Goal: Task Accomplishment & Management: Use online tool/utility

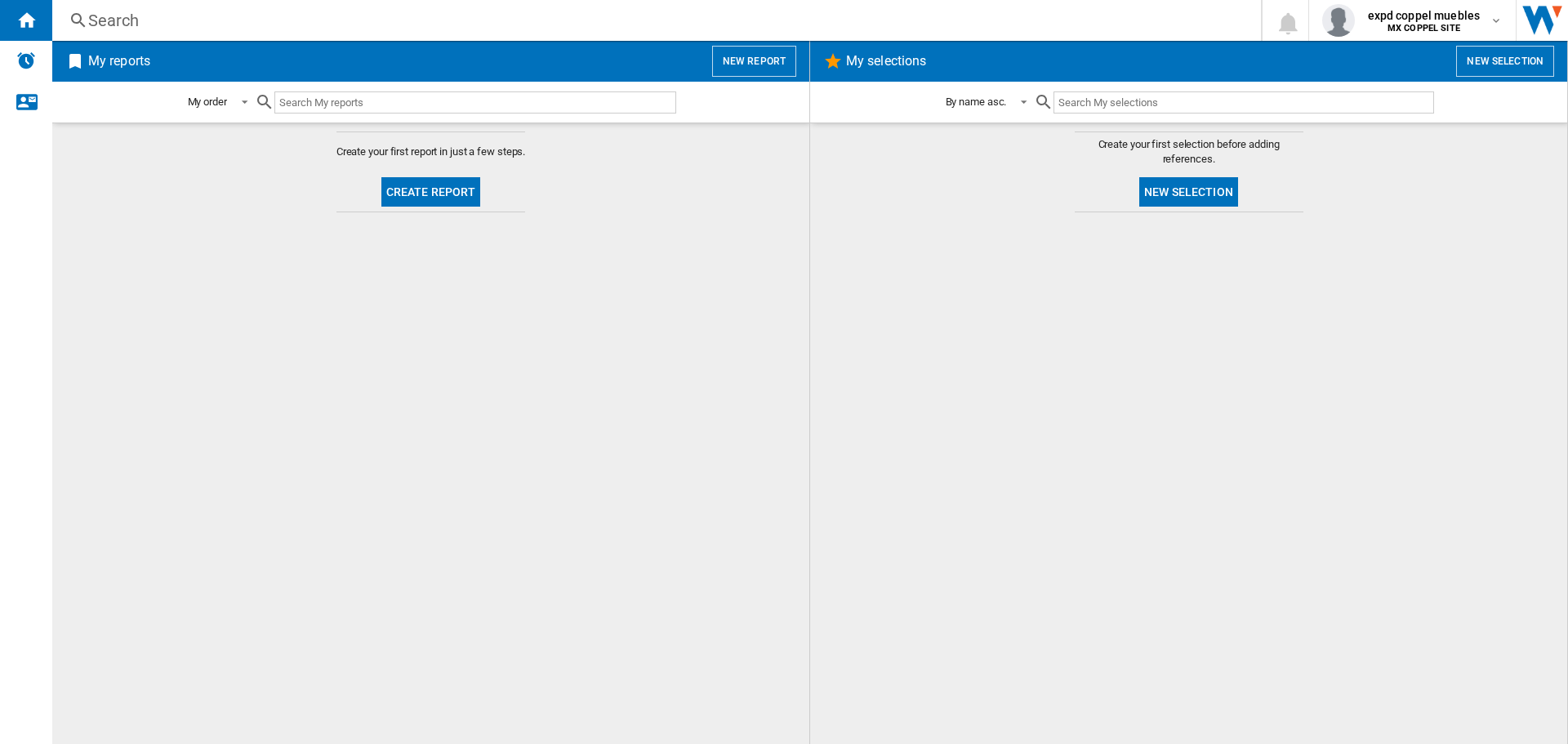
click at [773, 51] on button "New report" at bounding box center [754, 61] width 84 height 31
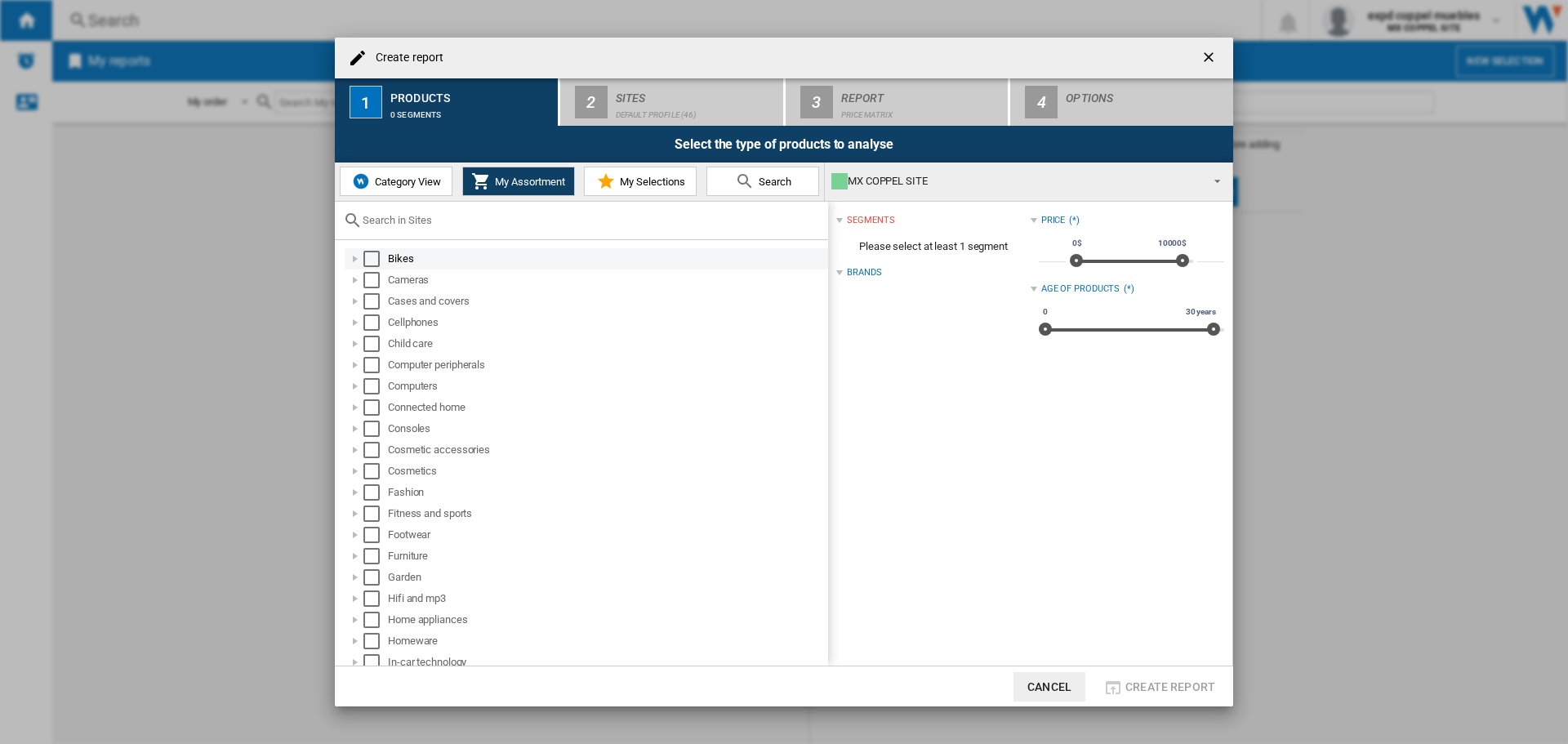
click at [372, 262] on div "Select" at bounding box center [371, 259] width 16 height 16
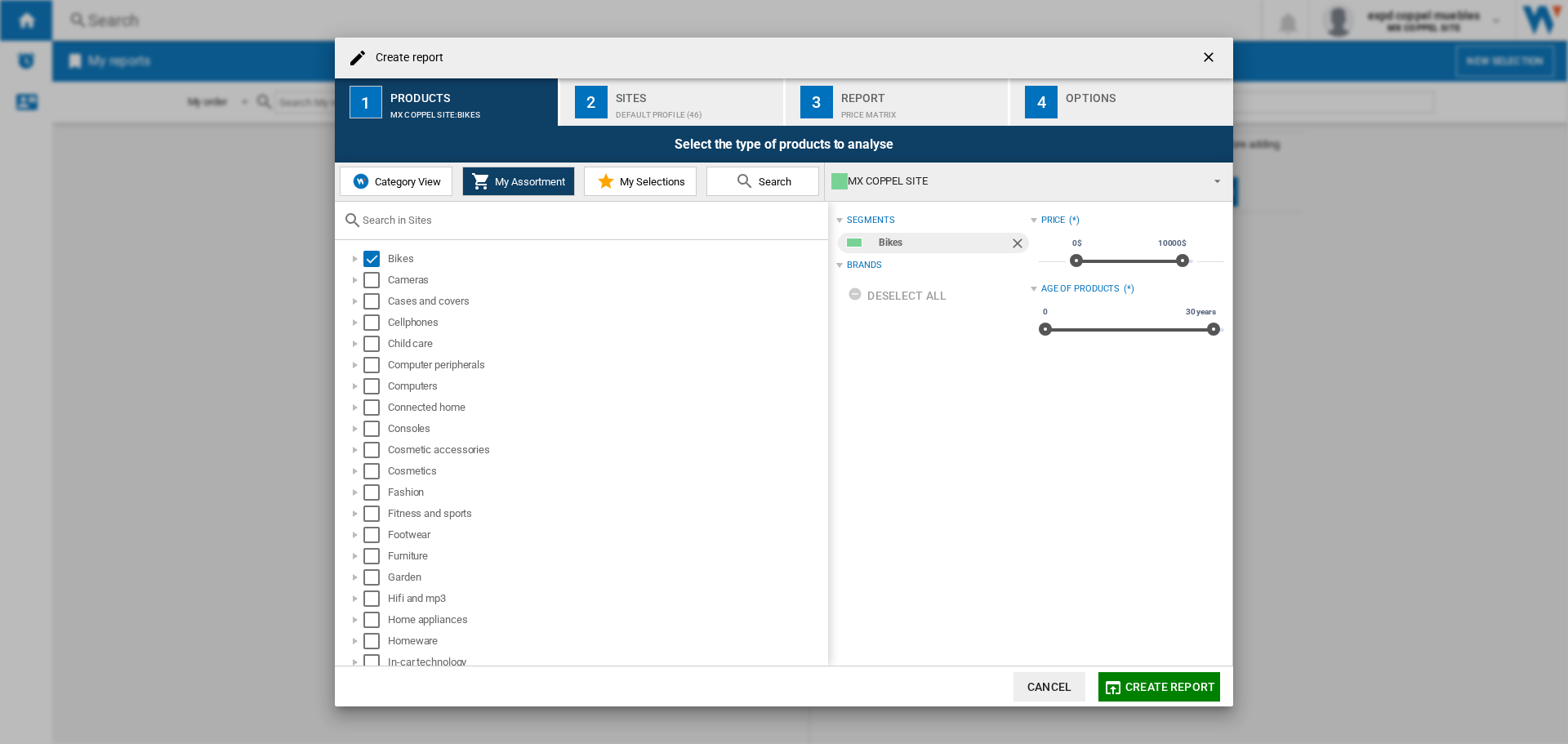
drag, startPoint x: 627, startPoint y: 124, endPoint x: 637, endPoint y: 122, distance: 10.2
click at [632, 124] on button "2 Sites Default profile (46)" at bounding box center [672, 102] width 225 height 47
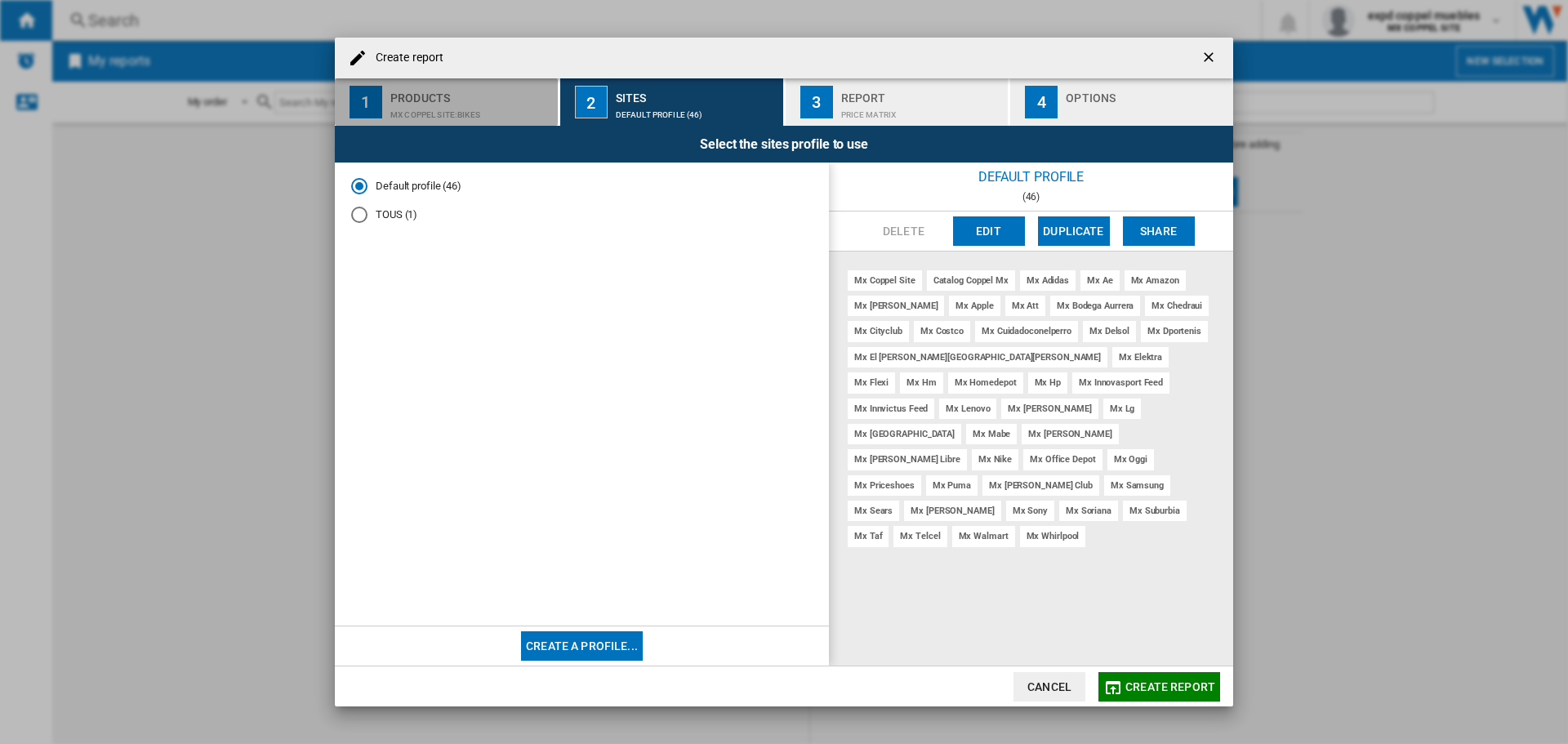
click at [434, 118] on div "MX COPPEL SITE:Bikes" at bounding box center [471, 110] width 161 height 17
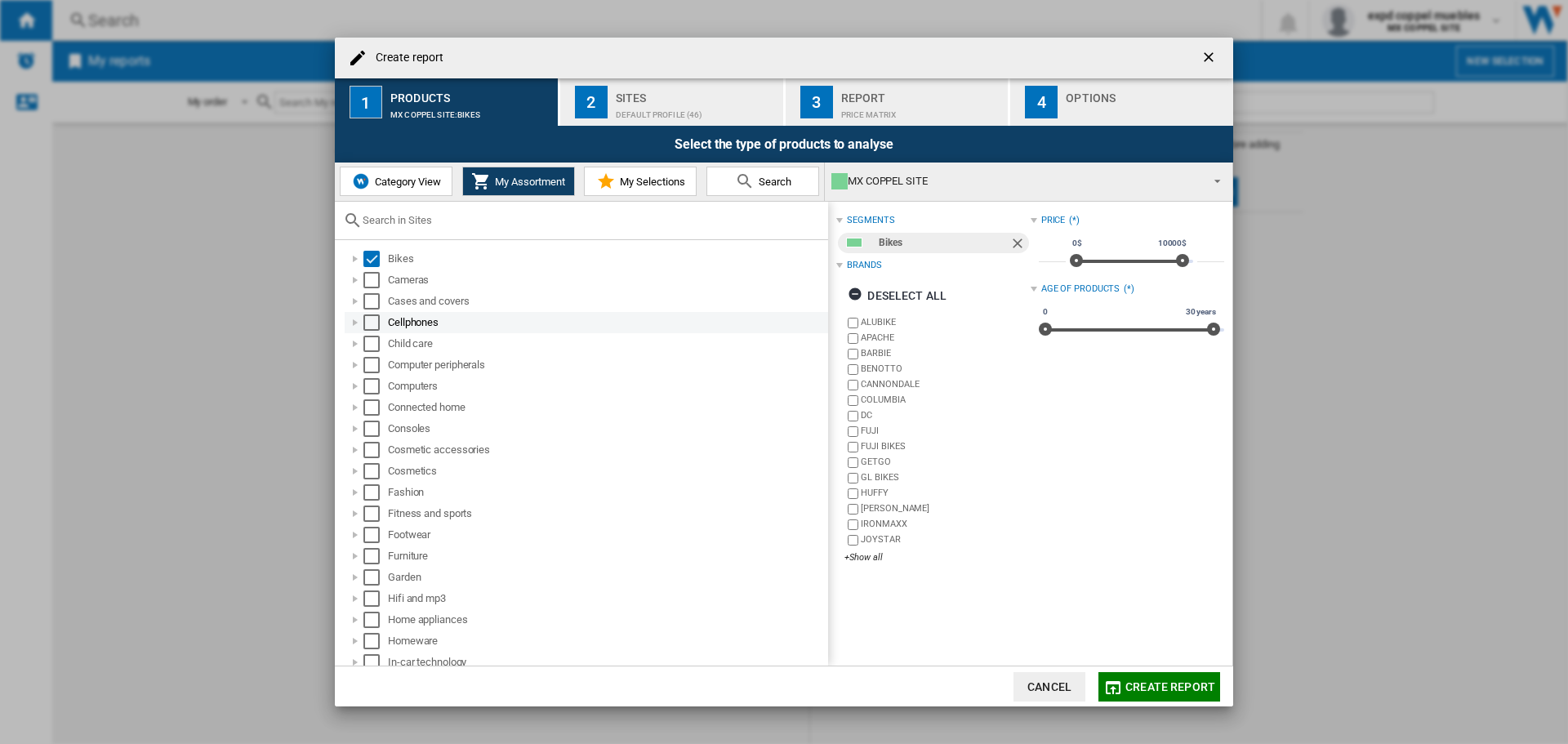
click at [370, 326] on div "Select" at bounding box center [371, 322] width 16 height 16
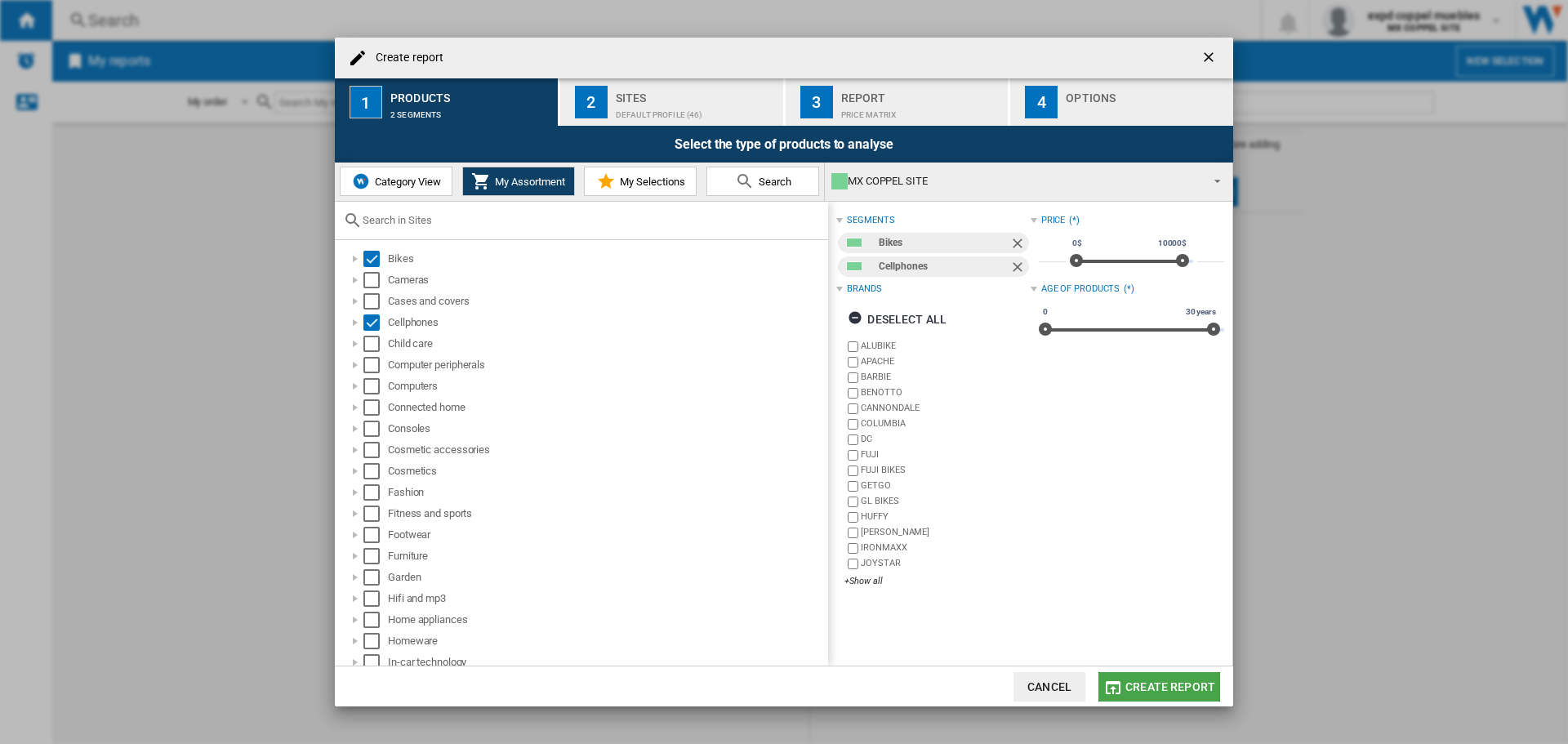
click at [1163, 692] on span "Create report" at bounding box center [1170, 686] width 89 height 13
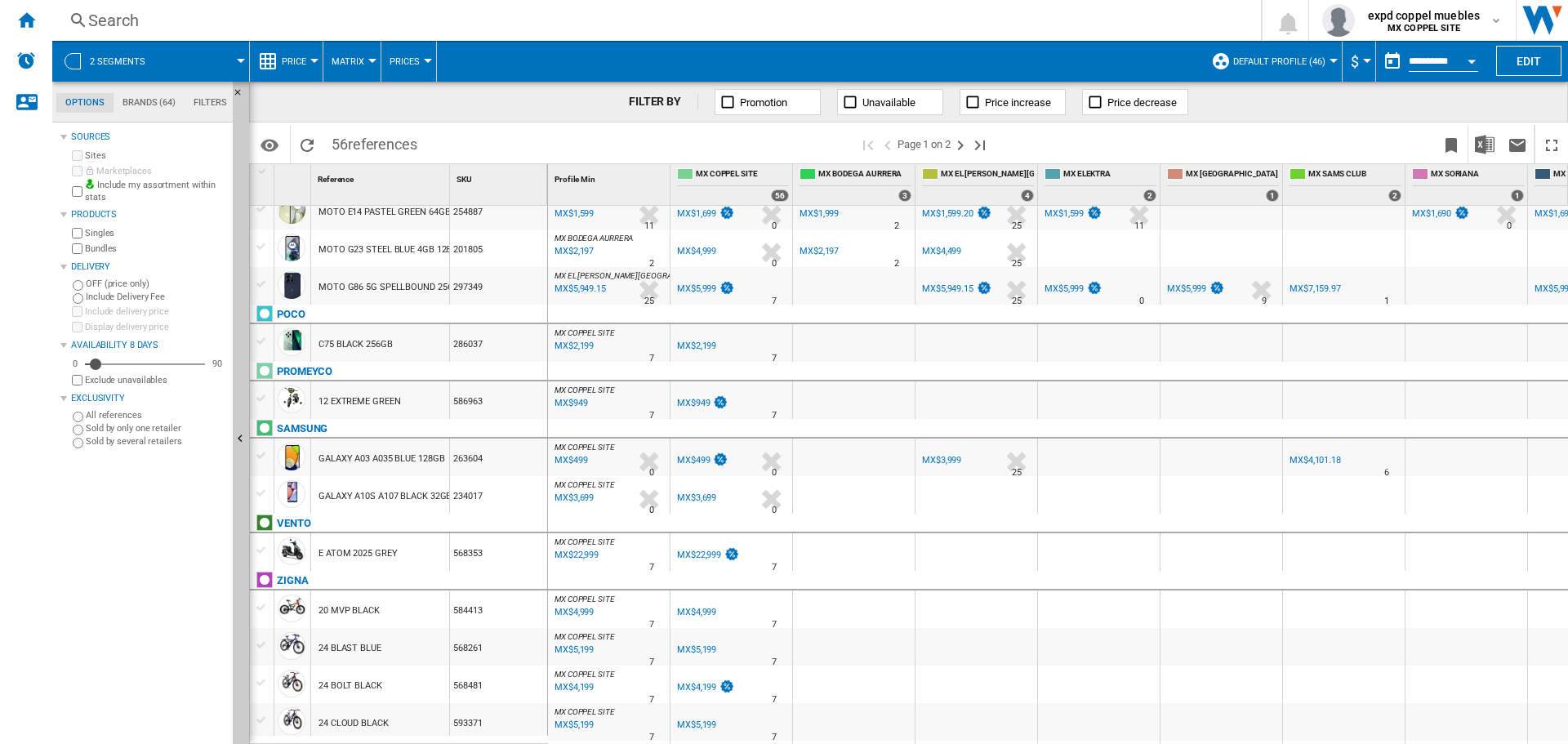
scroll to position [1682, 0]
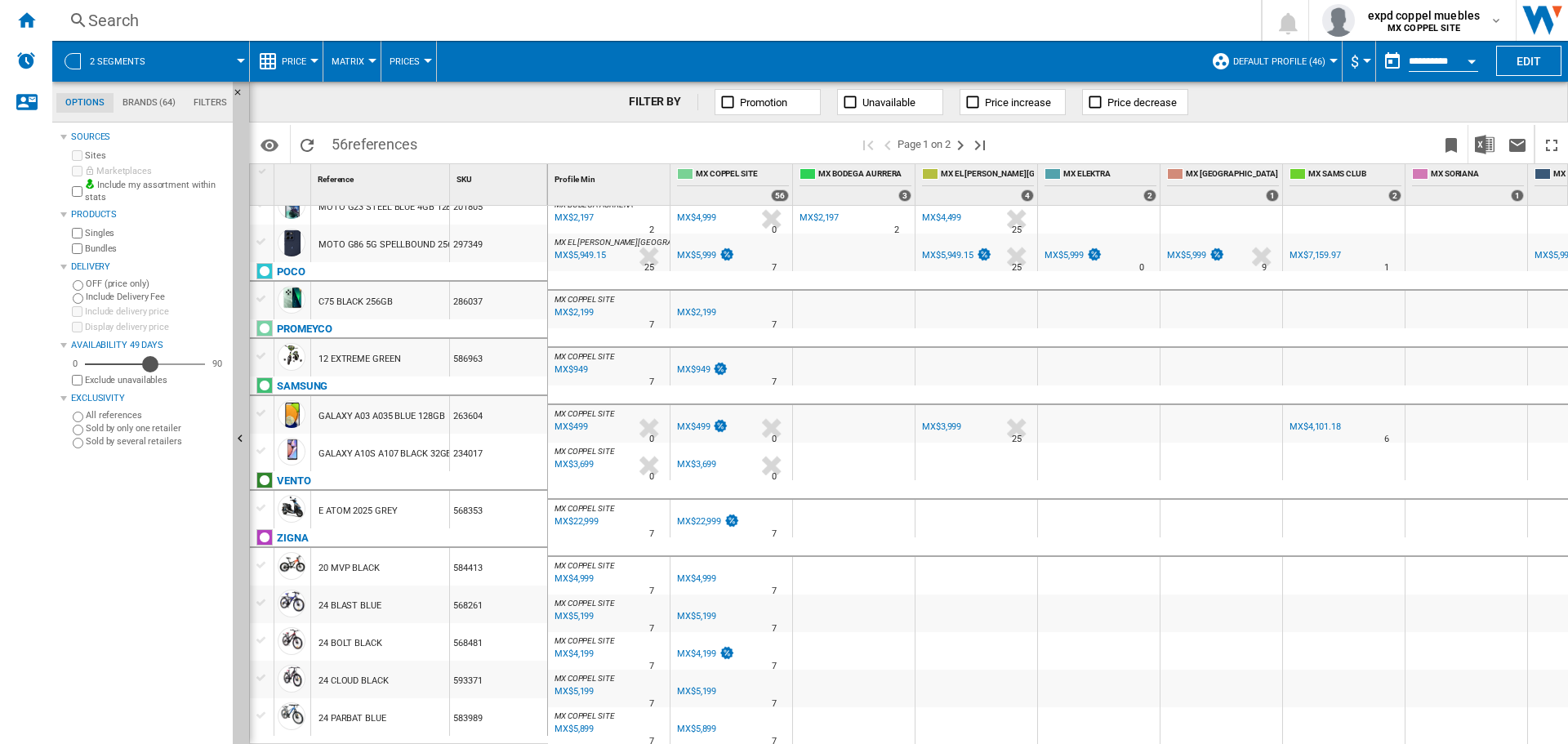
click at [150, 366] on div "49" at bounding box center [145, 364] width 120 height 16
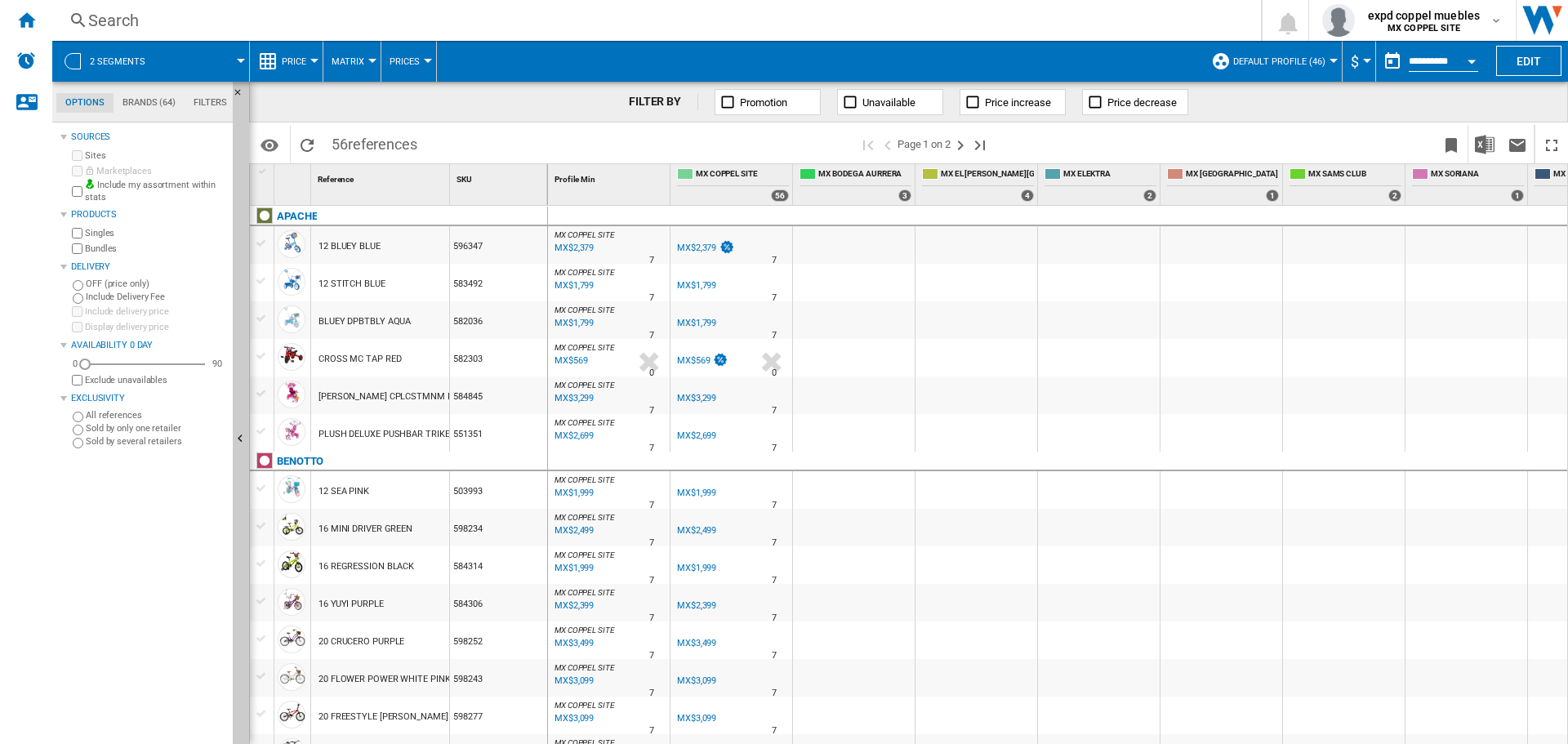
drag, startPoint x: 150, startPoint y: 366, endPoint x: 79, endPoint y: 358, distance: 71.4
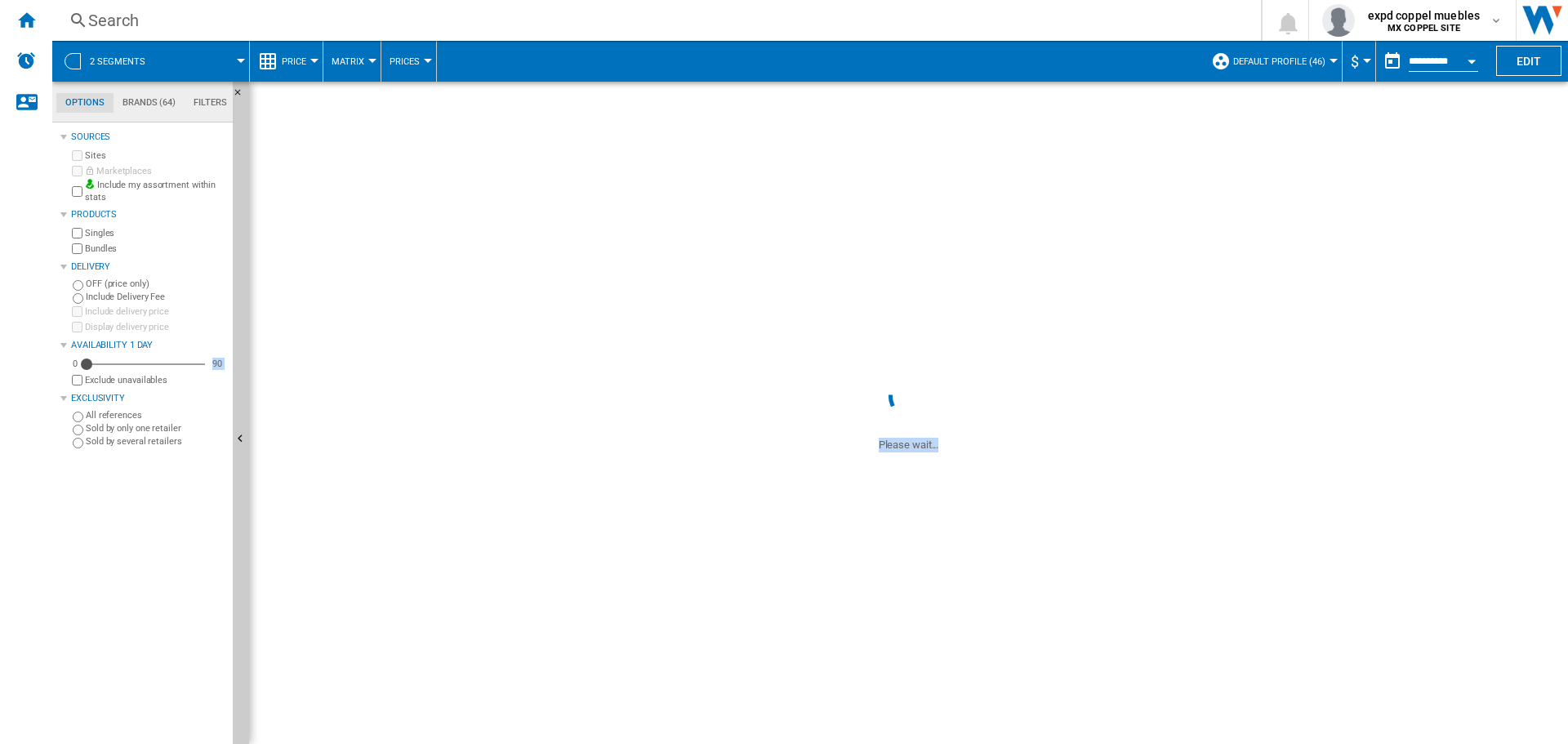
click at [87, 345] on div "1" at bounding box center [87, 345] width 0 height 0
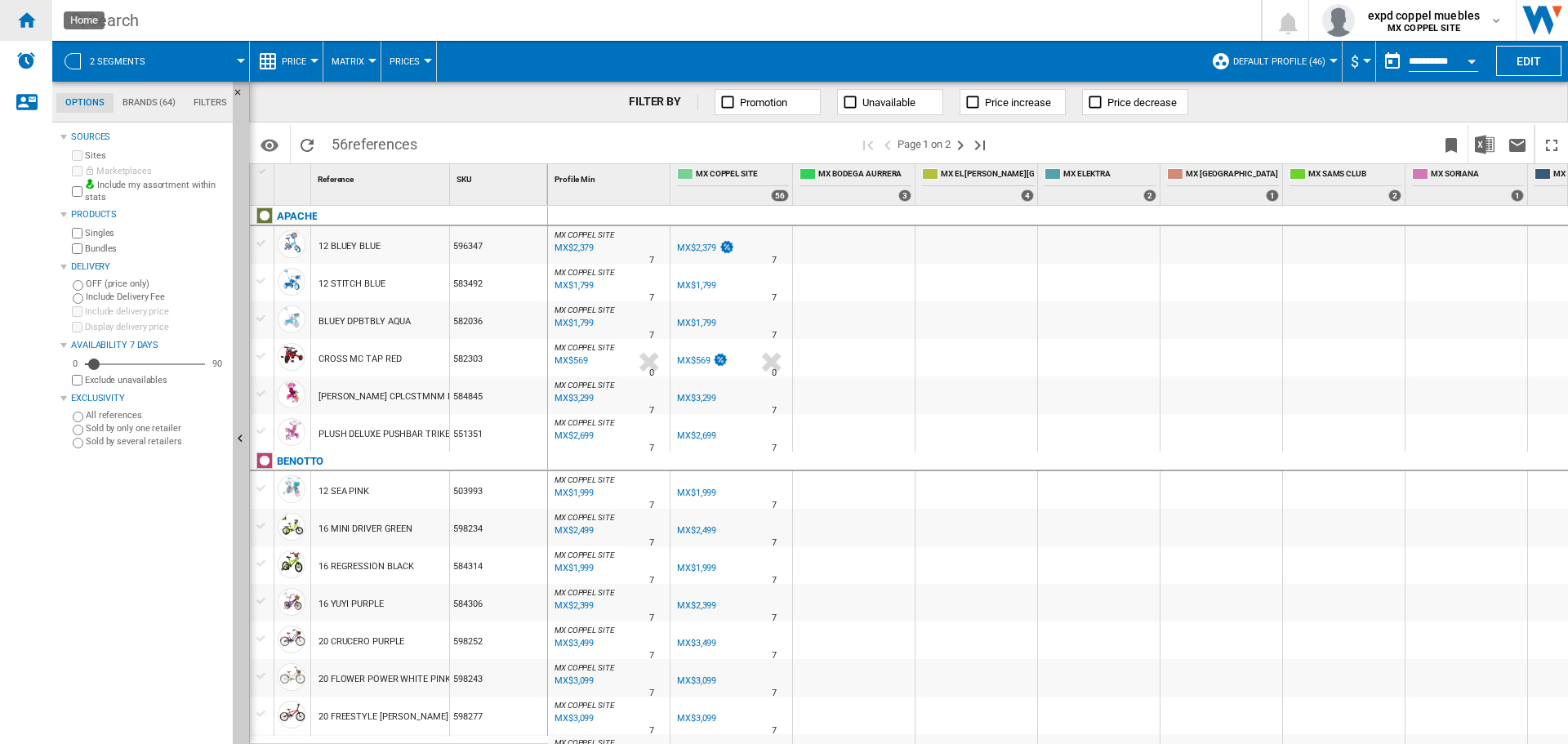
click at [43, 26] on div "Home" at bounding box center [26, 20] width 52 height 41
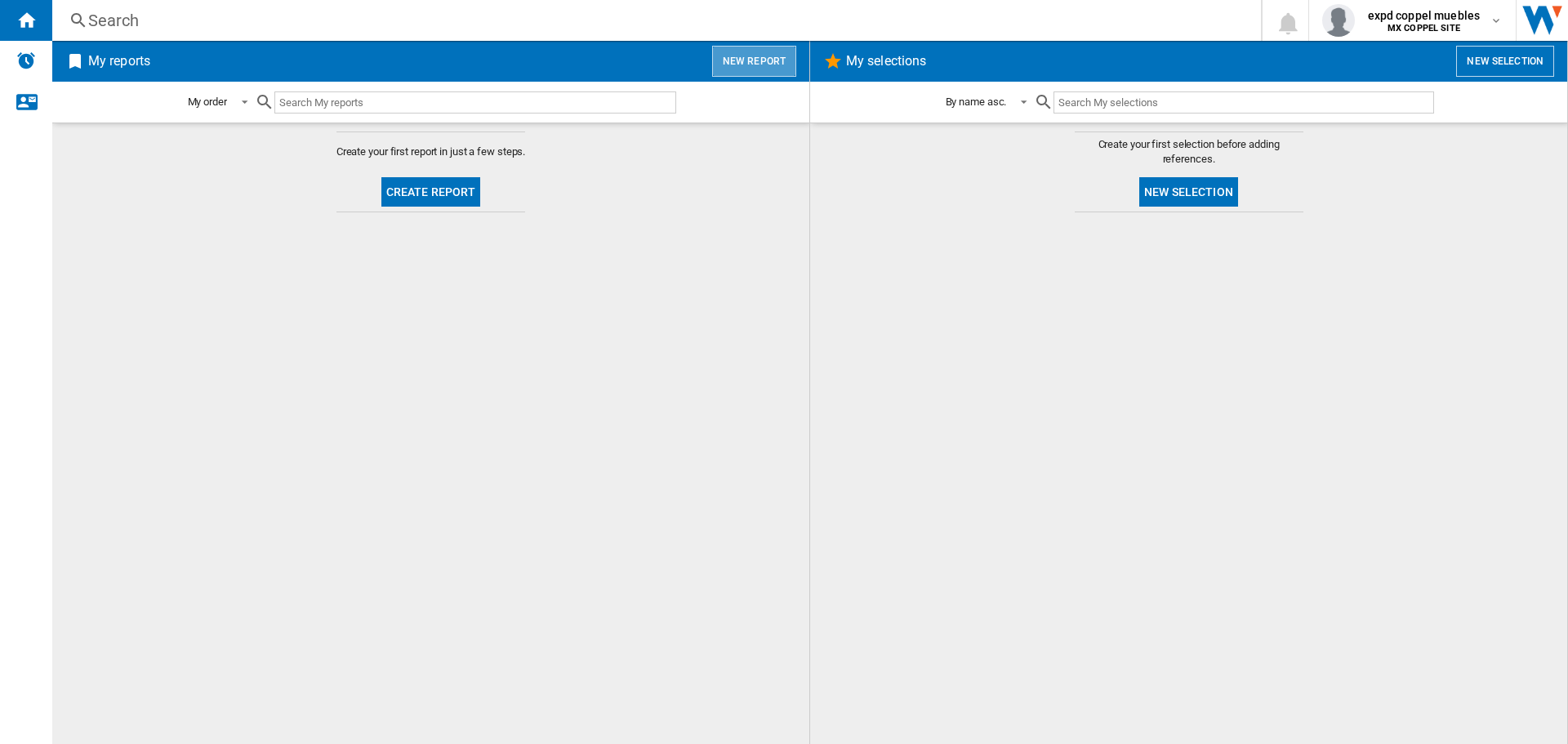
click at [765, 70] on button "New report" at bounding box center [754, 61] width 84 height 31
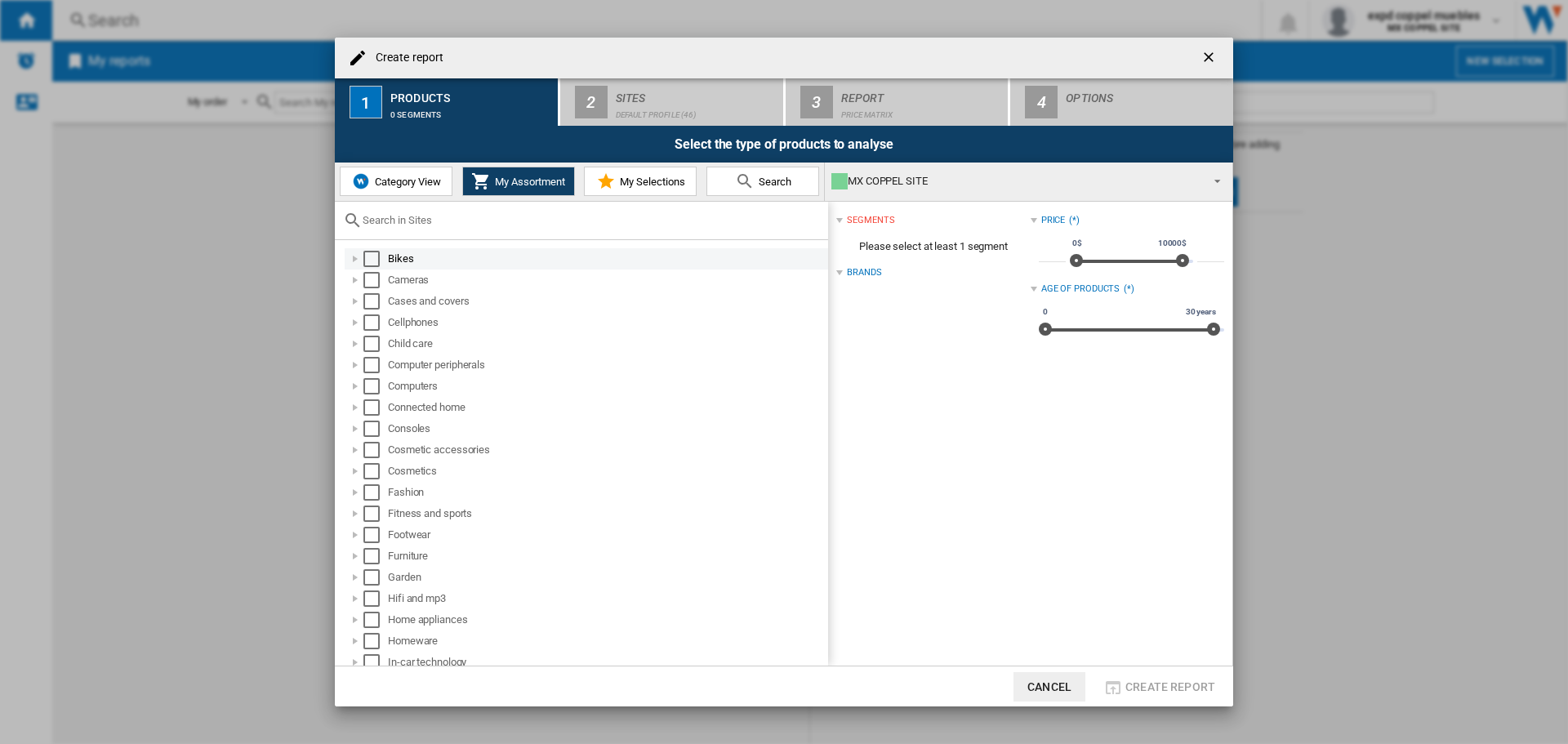
click at [377, 257] on div "Select" at bounding box center [371, 259] width 16 height 16
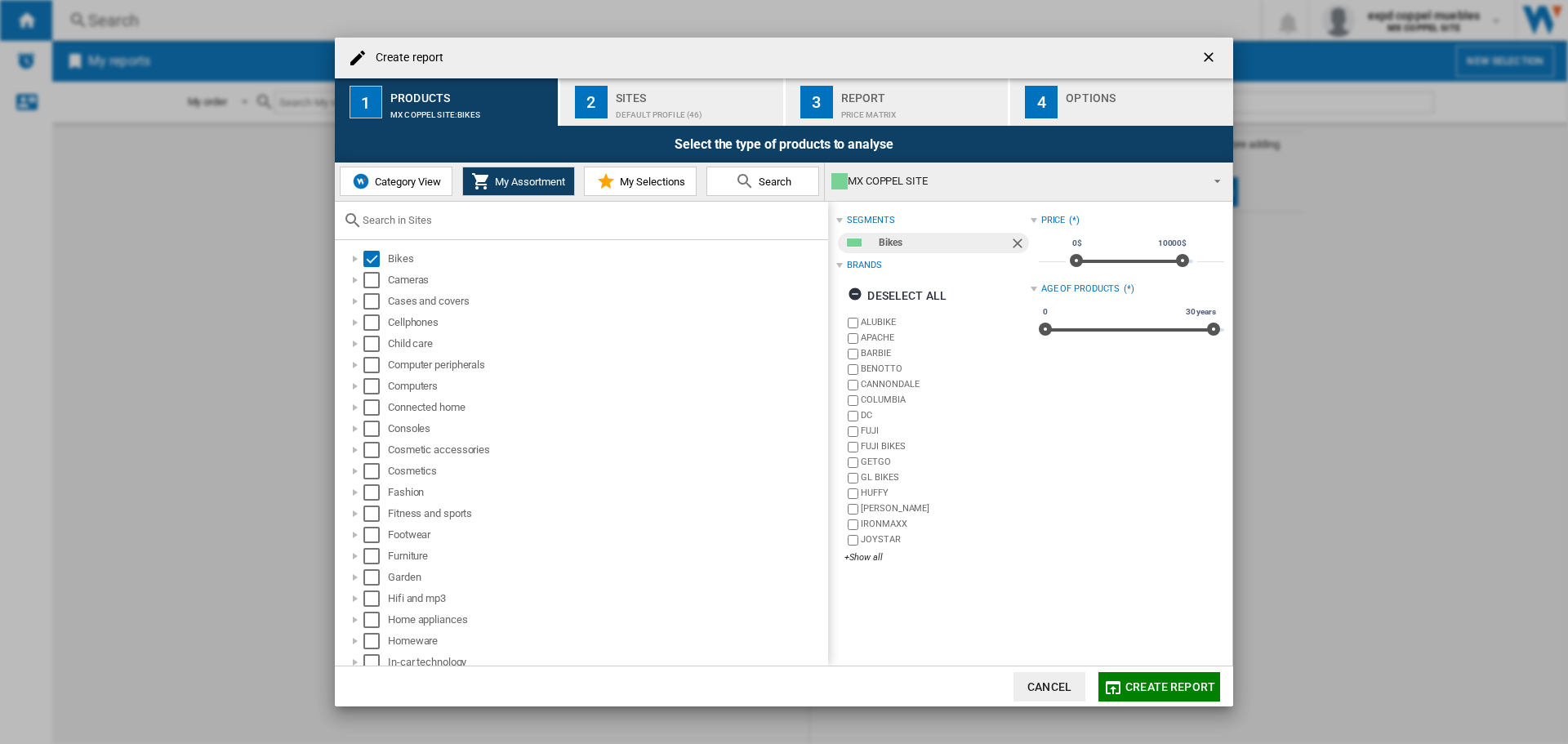
click at [766, 81] on button "2 Sites Default profile (46)" at bounding box center [672, 102] width 225 height 47
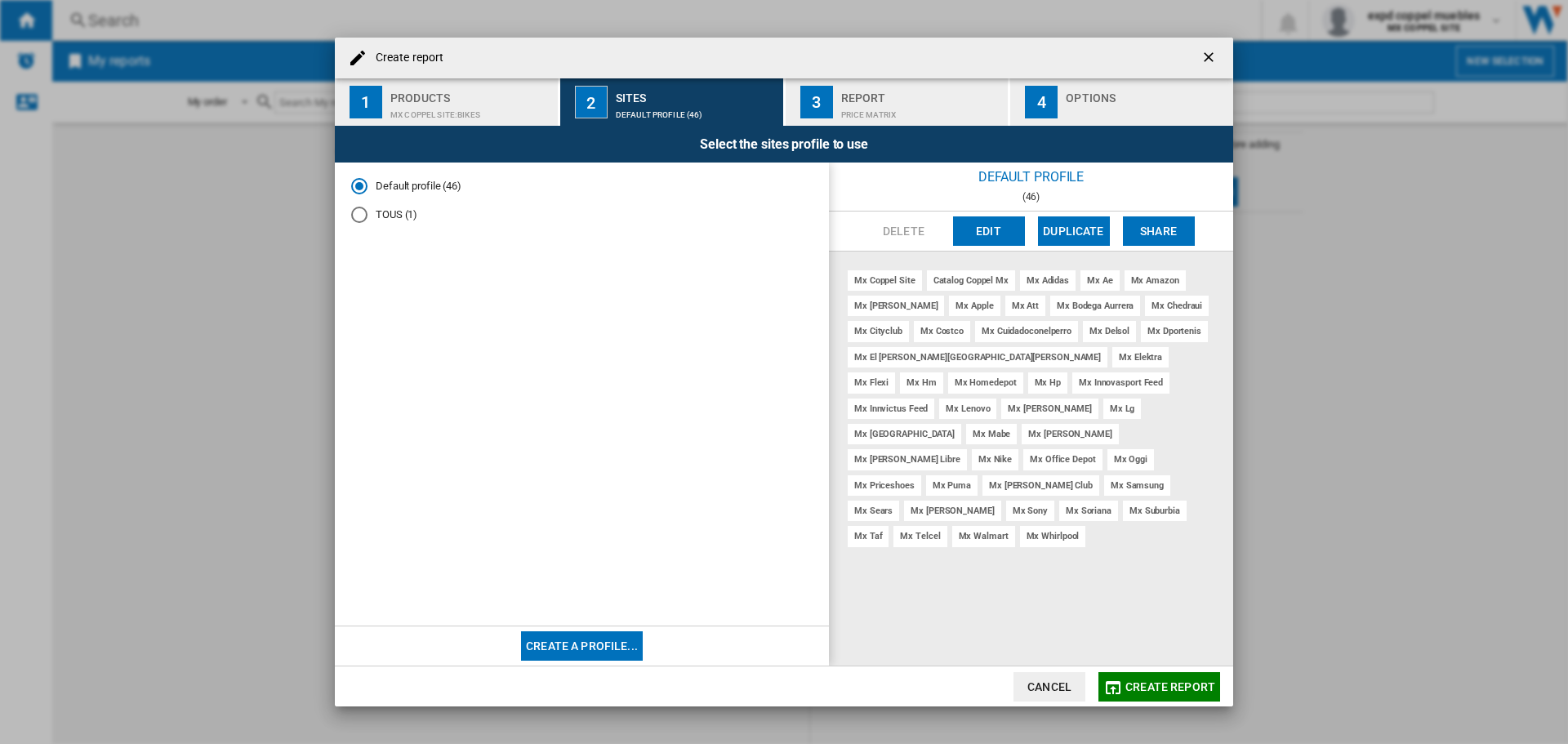
click at [1026, 691] on button "Cancel" at bounding box center [1050, 686] width 72 height 30
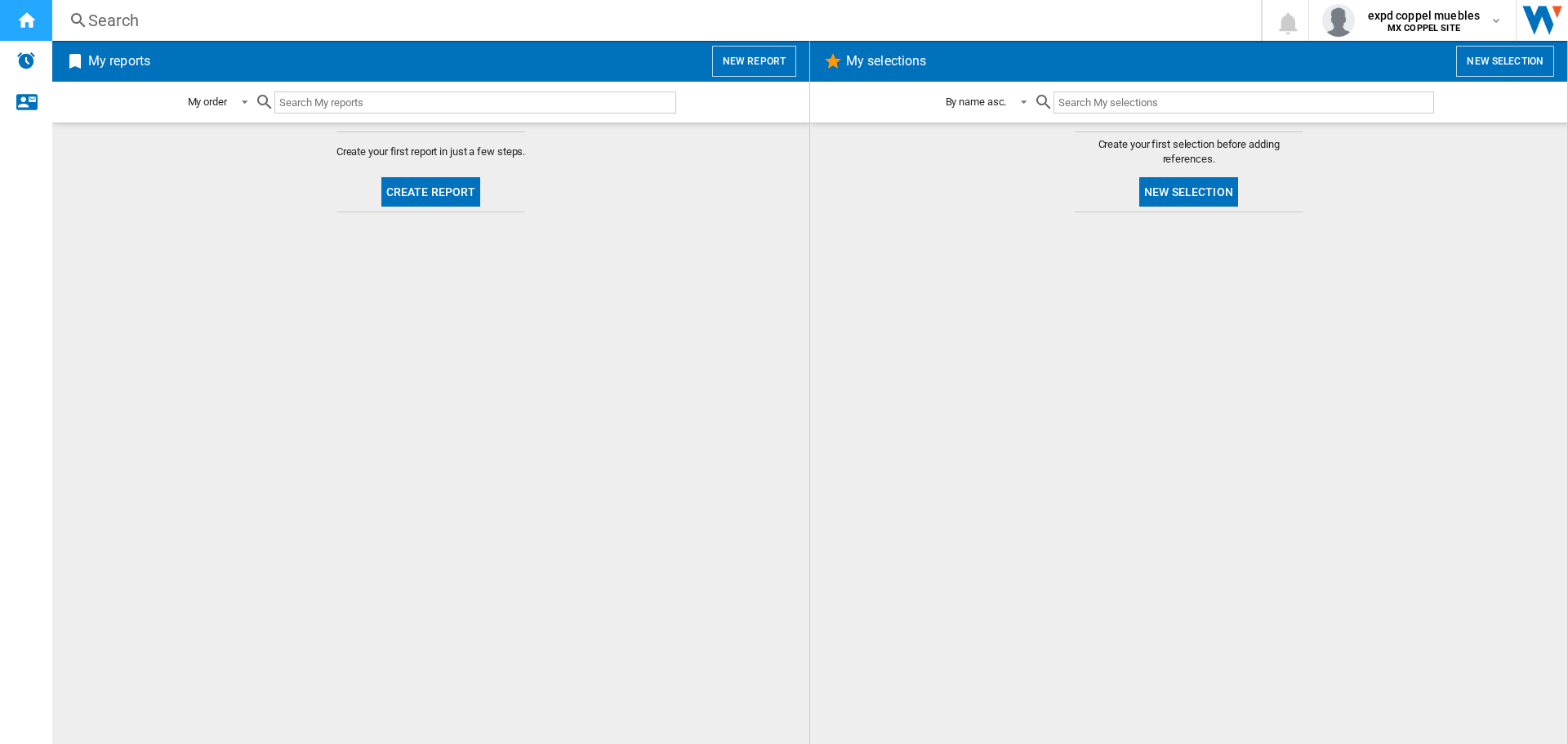
click at [21, 33] on div "Home" at bounding box center [26, 20] width 52 height 41
